Goal: Task Accomplishment & Management: Complete application form

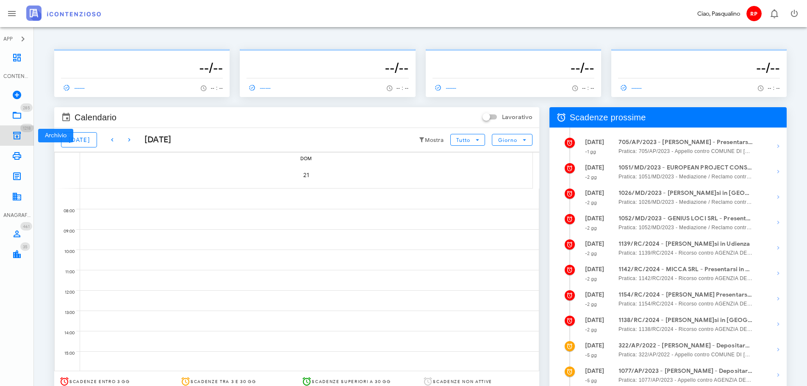
click at [29, 138] on link "1218 Archivio 1218" at bounding box center [17, 135] width 34 height 20
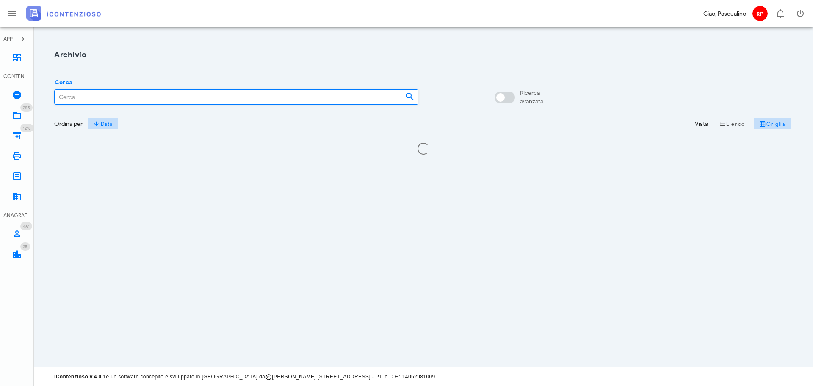
click at [203, 99] on input "Cerca" at bounding box center [227, 97] width 344 height 14
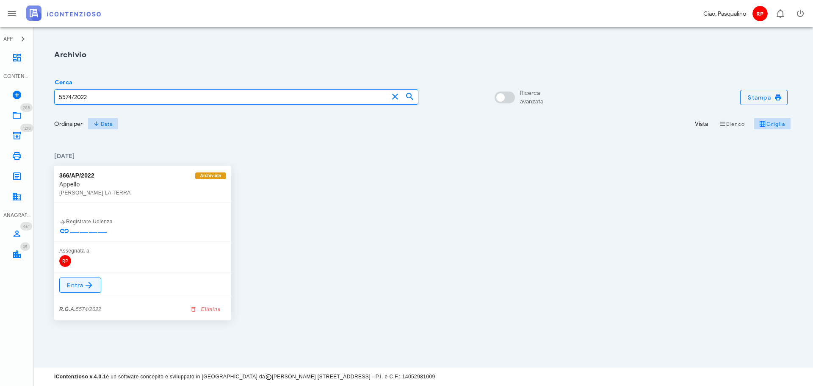
type input "5574/2022"
click at [79, 290] on link "Entra" at bounding box center [80, 284] width 42 height 15
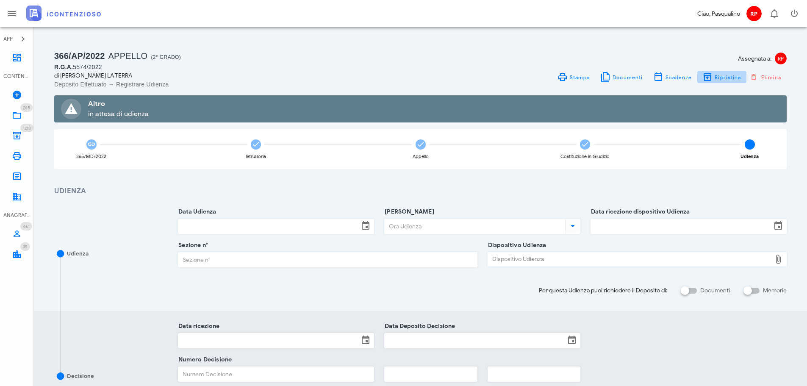
click at [730, 82] on button "Ripristina" at bounding box center [721, 77] width 49 height 12
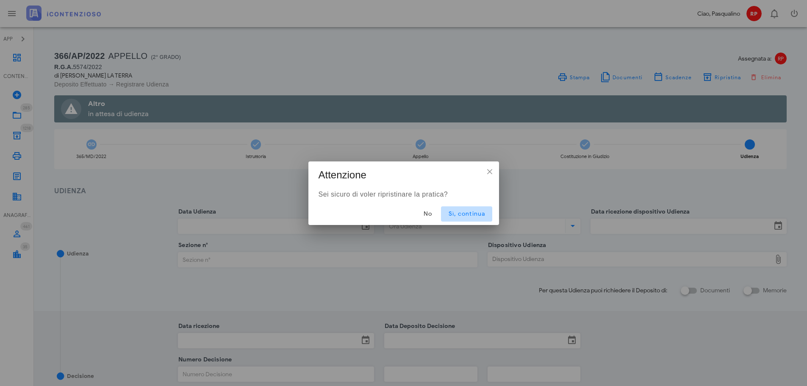
click at [469, 221] on button "Sì, continua" at bounding box center [466, 213] width 51 height 15
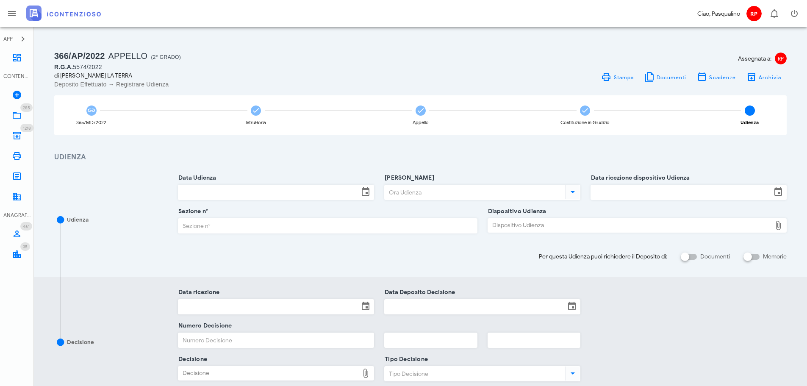
click at [305, 203] on div at bounding box center [276, 204] width 196 height 6
click at [305, 194] on input "Data Udienza" at bounding box center [268, 192] width 180 height 14
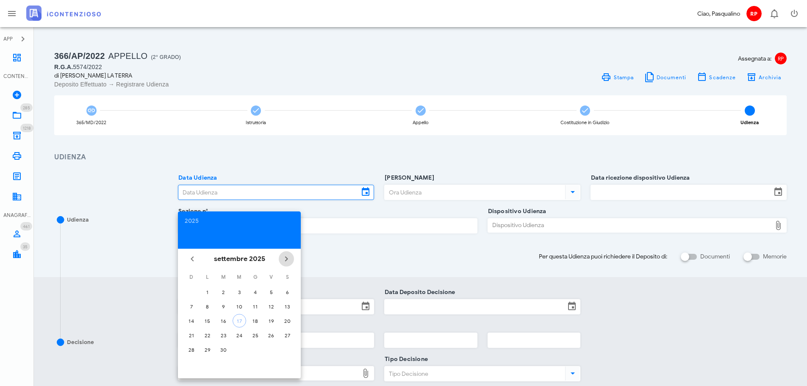
click at [289, 259] on icon "Il prossimo mese" at bounding box center [286, 259] width 10 height 10
click at [289, 260] on icon "Il prossimo mese" at bounding box center [286, 259] width 10 height 10
click at [208, 305] on div "3" at bounding box center [208, 306] width 14 height 6
type input "[DATE]"
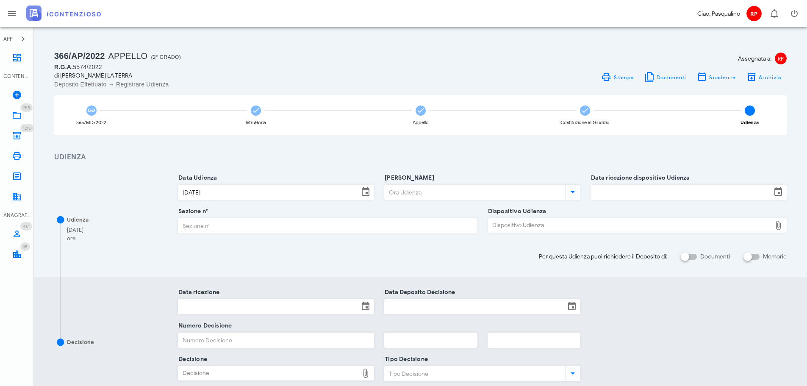
click at [462, 191] on input "[PERSON_NAME]" at bounding box center [474, 192] width 179 height 14
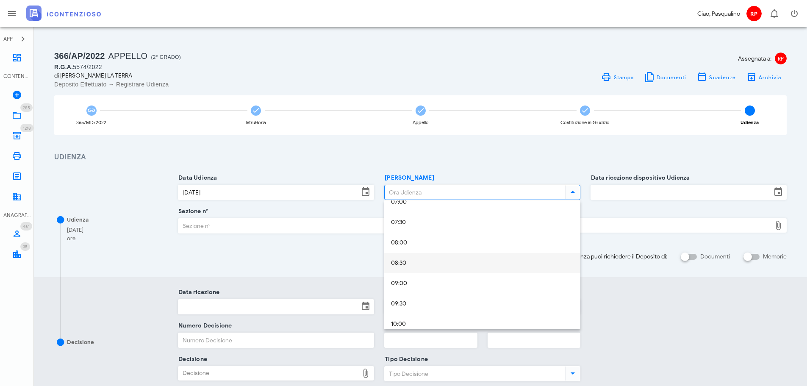
scroll to position [381, 0]
click at [425, 293] on div "11:30" at bounding box center [482, 300] width 183 height 17
type input "11:30"
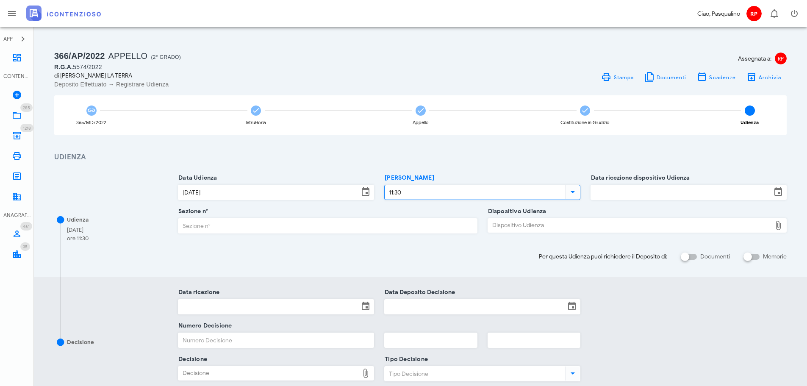
click at [656, 183] on div "Data ricezione dispositivo Udienza" at bounding box center [688, 194] width 196 height 33
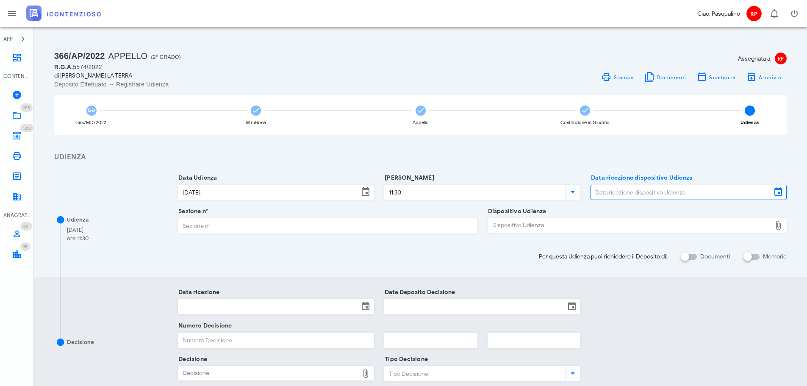
click at [653, 192] on input "Data ricezione dispositivo Udienza" at bounding box center [681, 192] width 180 height 14
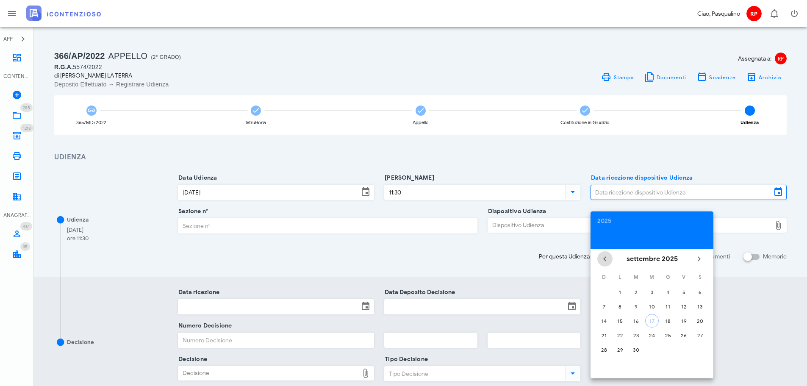
click at [605, 257] on icon "Il mese scorso" at bounding box center [605, 259] width 10 height 10
click at [606, 258] on icon "Il mese scorso" at bounding box center [605, 259] width 10 height 10
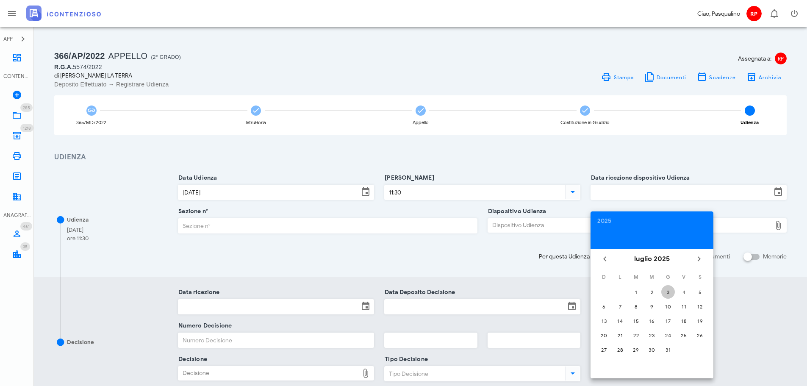
click at [666, 293] on div "3" at bounding box center [668, 292] width 14 height 6
type input "03/07/2025"
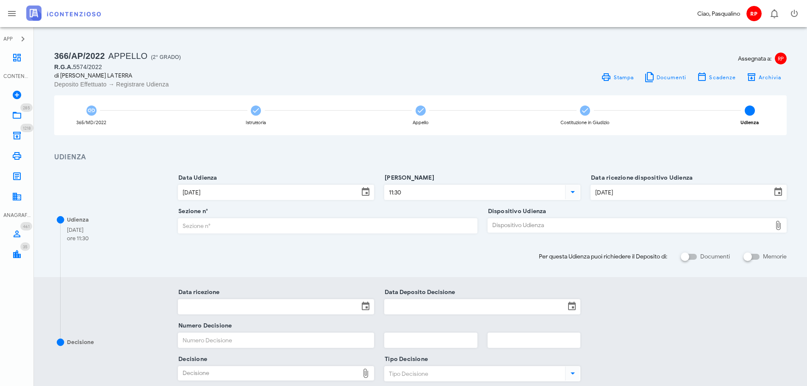
click at [386, 233] on div "Sezione n°" at bounding box center [327, 225] width 299 height 15
type input "3"
click at [517, 227] on div "Dispositivo Udienza" at bounding box center [629, 226] width 283 height 14
type input "C:\fakepath\AvvTratt___2060_2024.pdf"
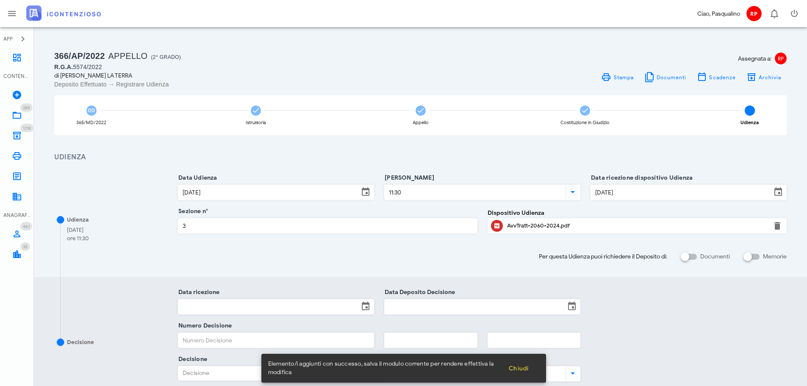
click at [689, 263] on div "Udienza 03/11/2025 ore 11:30 Data Udienza 03/11/2025 Ora Udienza 11:30 Data ric…" at bounding box center [420, 220] width 773 height 114
click at [692, 256] on div at bounding box center [685, 256] width 14 height 14
checkbox input "true"
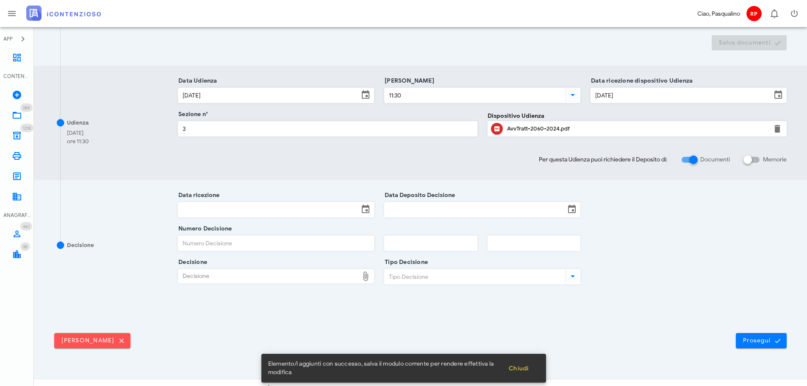
scroll to position [212, 0]
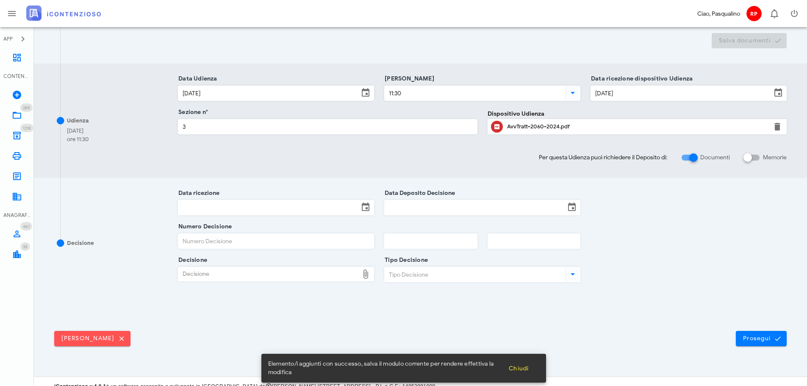
click at [772, 349] on div "Elimina udienza Prosegui" at bounding box center [420, 335] width 773 height 53
click at [772, 335] on span "Prosegui" at bounding box center [760, 339] width 37 height 8
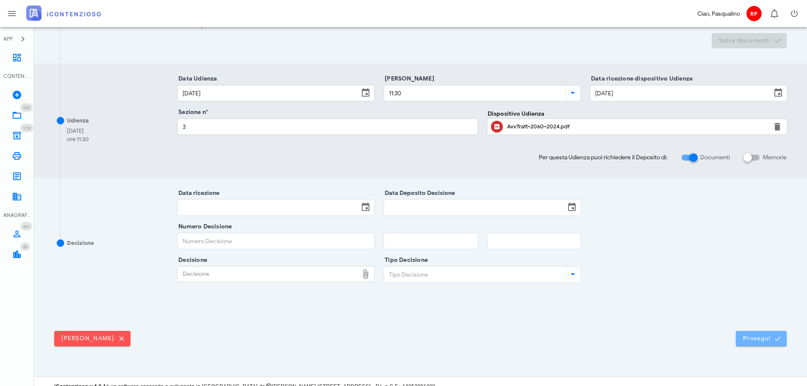
click at [766, 333] on button "Prosegui" at bounding box center [761, 338] width 51 height 15
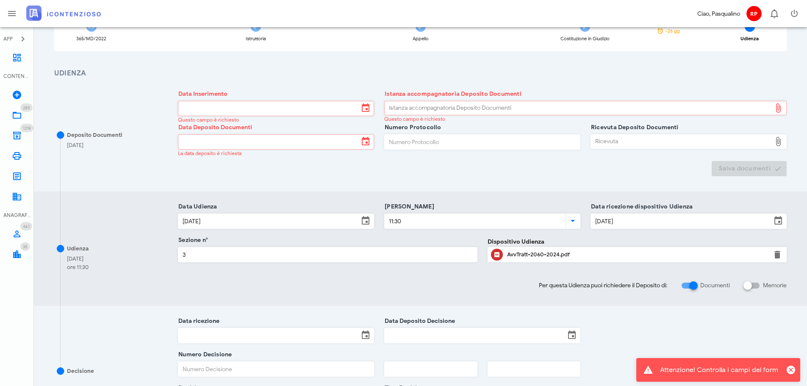
scroll to position [85, 0]
click at [17, 60] on icon at bounding box center [17, 58] width 10 height 10
